Goal: Information Seeking & Learning: Find contact information

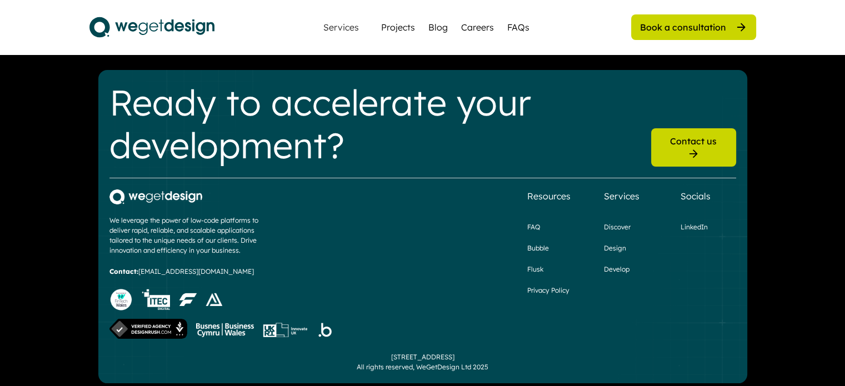
scroll to position [3237, 0]
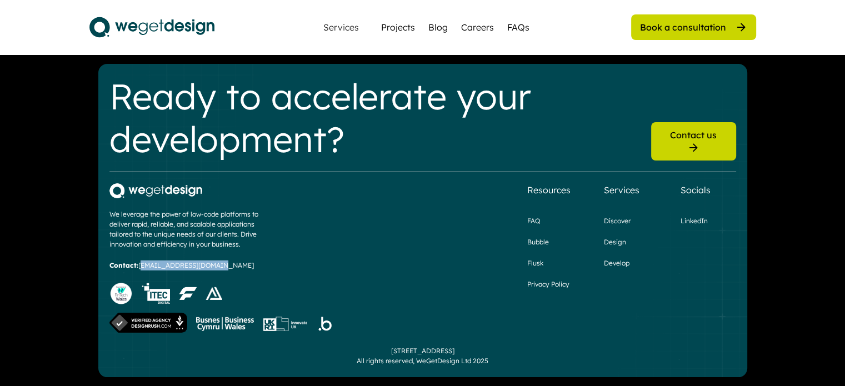
drag, startPoint x: 140, startPoint y: 258, endPoint x: 219, endPoint y: 261, distance: 78.9
click at [219, 261] on div "We leverage the power of low-code platforms to deliver rapid, reliable, and sca…" at bounding box center [221, 259] width 224 height 152
copy div "[EMAIL_ADDRESS][DOMAIN_NAME]"
click at [368, 252] on div "We leverage the power of low-code platforms to deliver rapid, reliable, and sca…" at bounding box center [422, 259] width 627 height 152
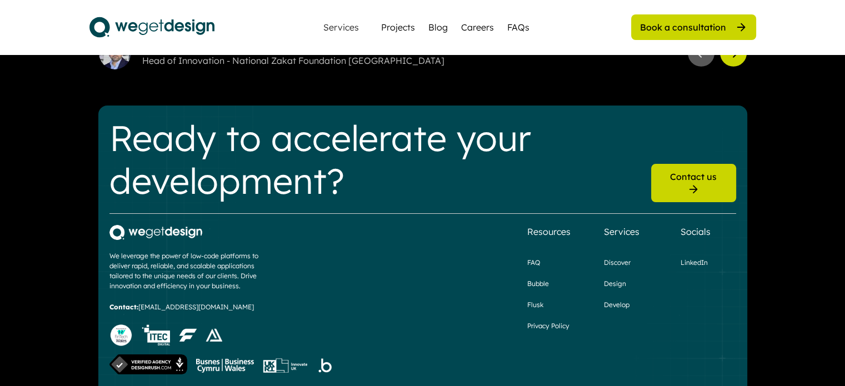
scroll to position [3126, 0]
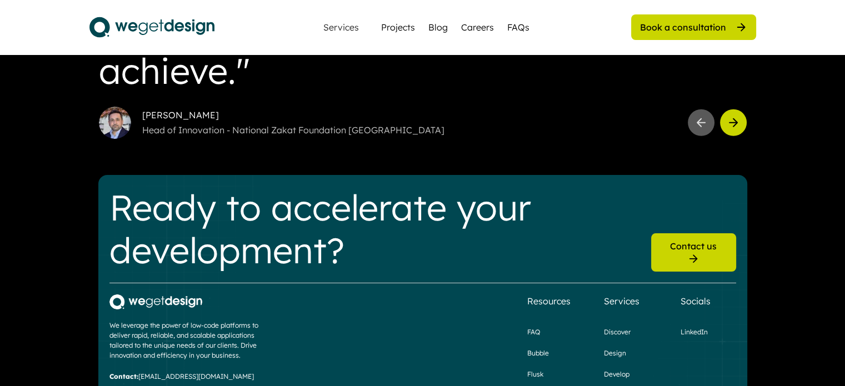
click at [689, 252] on div "Contact us" at bounding box center [693, 246] width 47 height 12
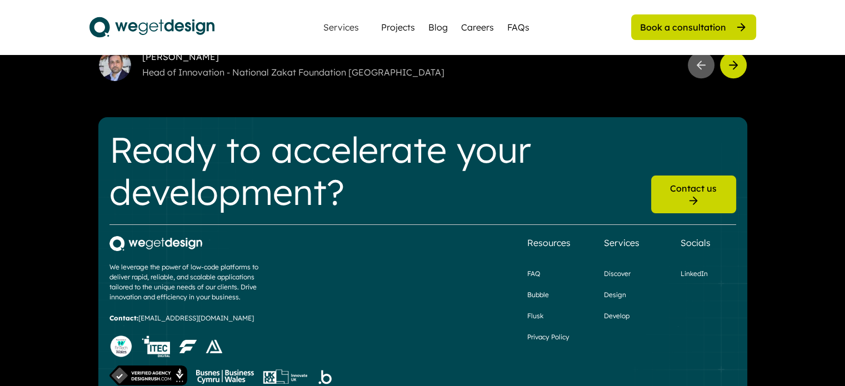
scroll to position [1444, 0]
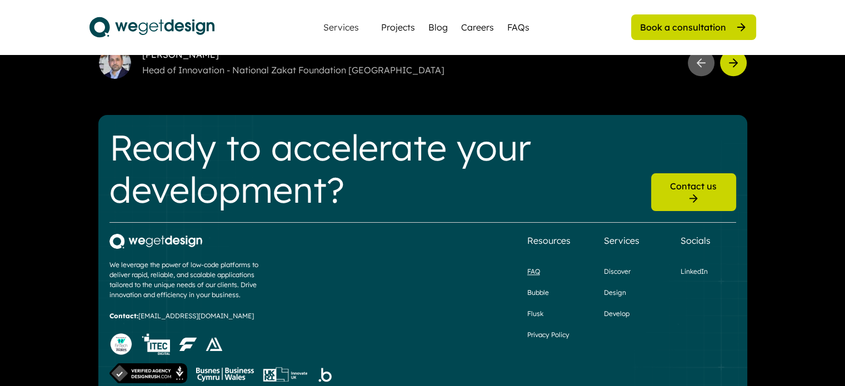
click at [532, 267] on div "FAQ" at bounding box center [533, 272] width 13 height 10
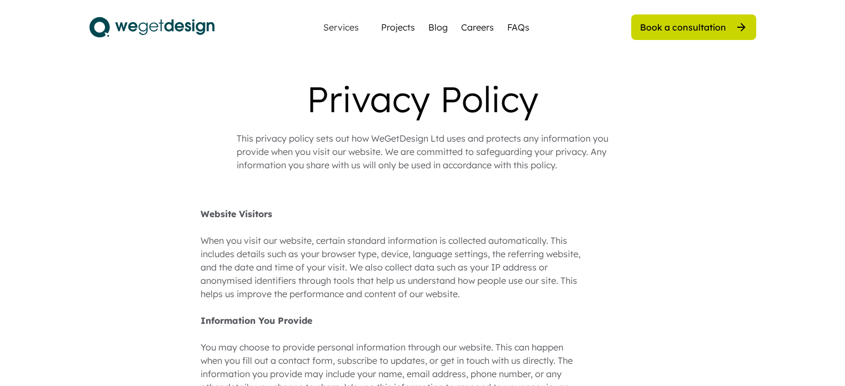
scroll to position [1007, 0]
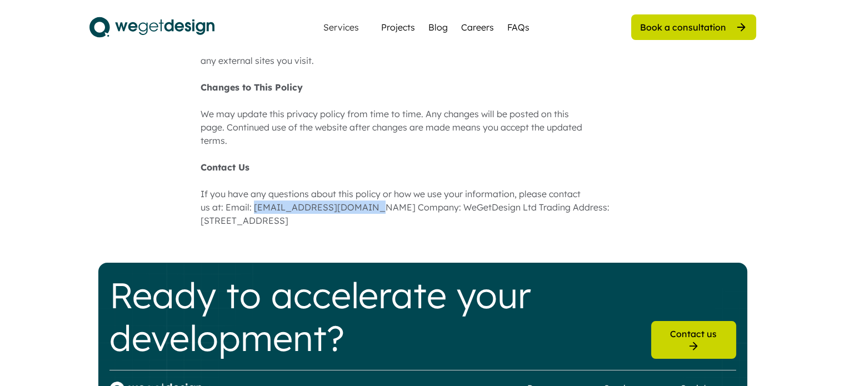
drag, startPoint x: 255, startPoint y: 189, endPoint x: 365, endPoint y: 192, distance: 110.0
copy div "[EMAIL_ADDRESS][DOMAIN_NAME]"
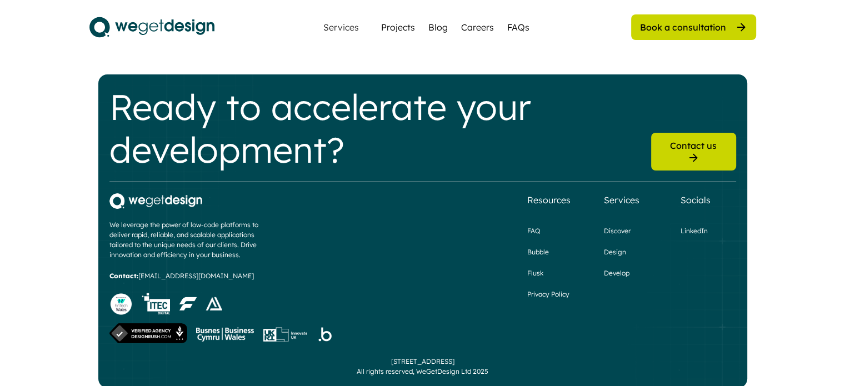
scroll to position [1196, 0]
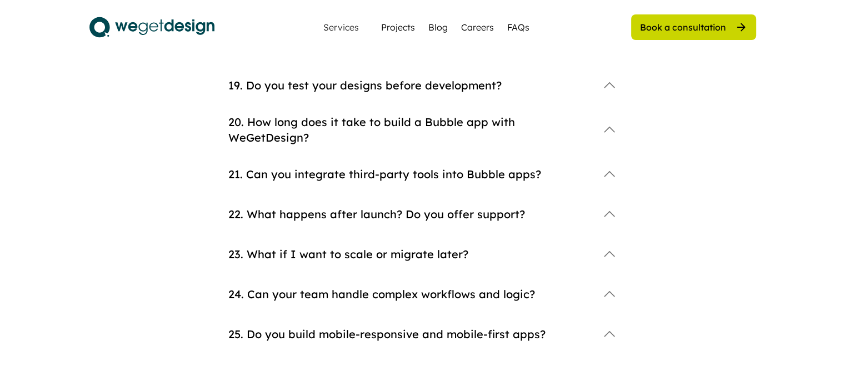
scroll to position [889, 0]
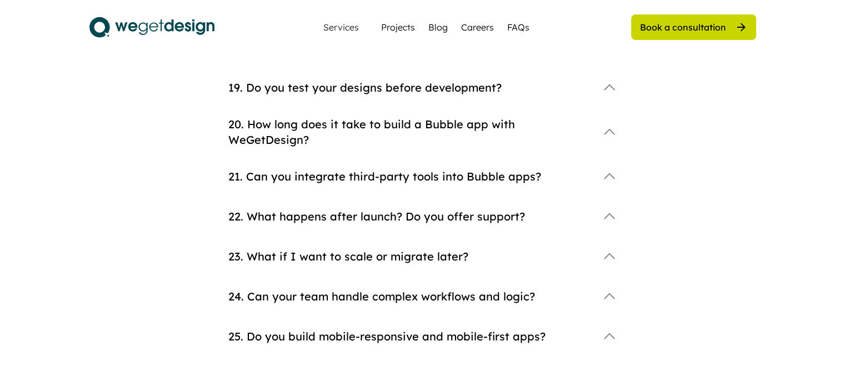
click at [509, 209] on div "22. What happens after launch? Do you offer support?" at bounding box center [409, 217] width 363 height 16
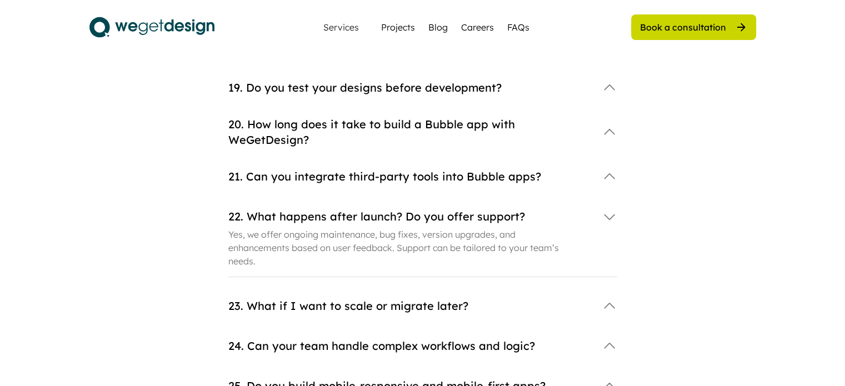
click at [510, 172] on div "21. Can you integrate third-party tools into Bubble apps?" at bounding box center [422, 186] width 389 height 40
click at [511, 169] on div "21. Can you integrate third-party tools into Bubble apps?" at bounding box center [409, 177] width 363 height 16
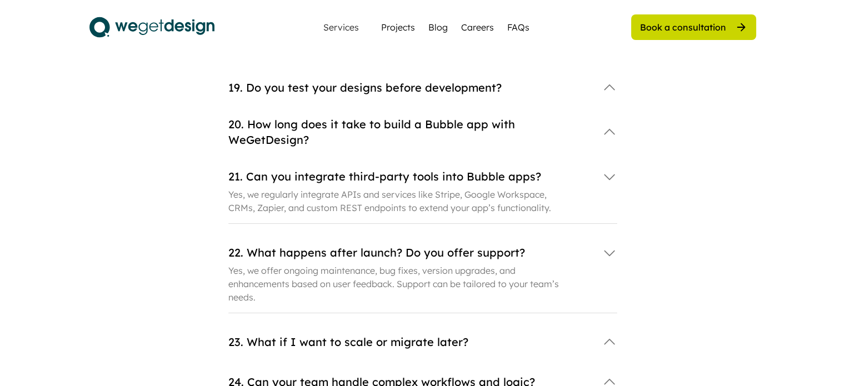
click at [536, 104] on div "19. Do you test your designs before development?" at bounding box center [422, 97] width 389 height 40
click at [491, 117] on div "20. How long does it take to build a Bubble app with WeGetDesign?" at bounding box center [409, 132] width 363 height 31
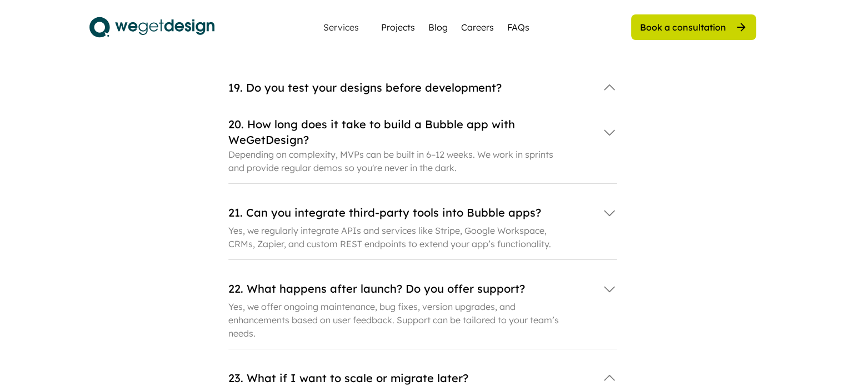
click at [488, 80] on div "19. Do you test your designs before development?" at bounding box center [409, 88] width 363 height 16
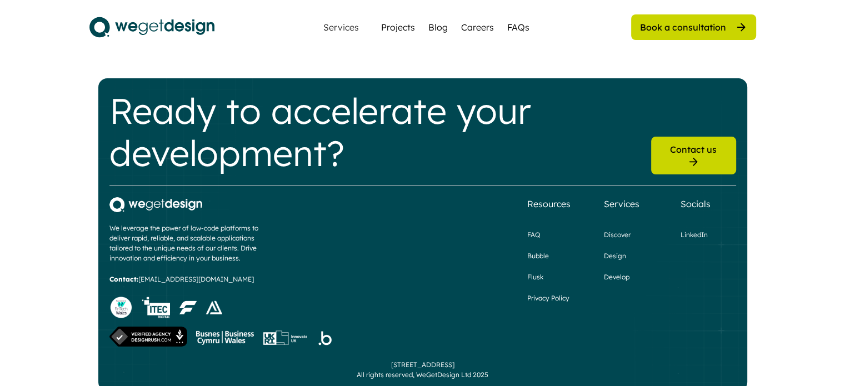
scroll to position [1370, 0]
